Goal: Navigation & Orientation: Find specific page/section

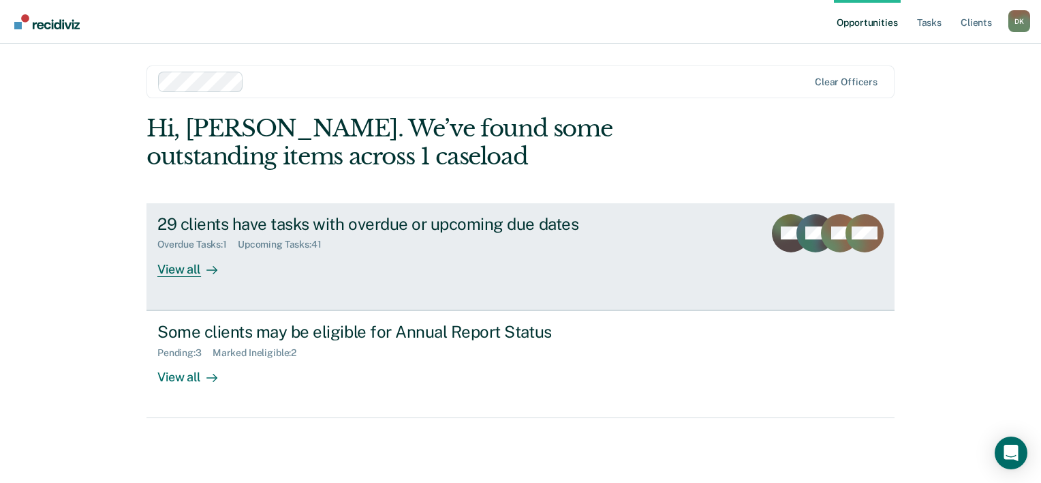
click at [174, 271] on div "View all" at bounding box center [195, 263] width 76 height 27
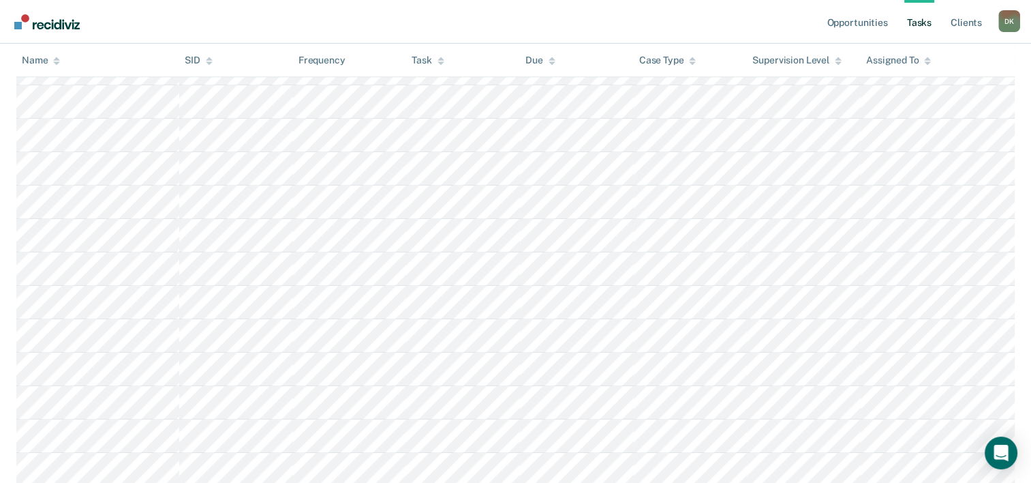
scroll to position [346, 0]
